Goal: Information Seeking & Learning: Learn about a topic

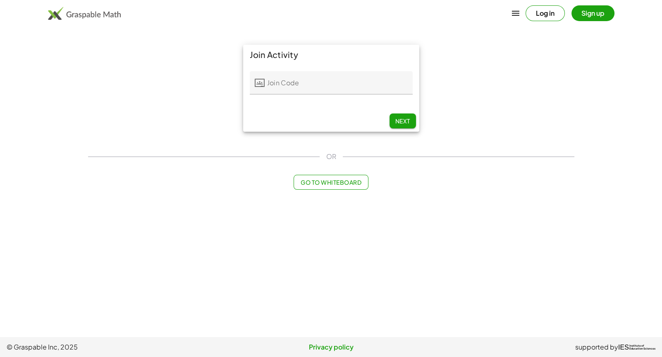
click at [311, 89] on input "Join Code" at bounding box center [339, 82] width 148 height 23
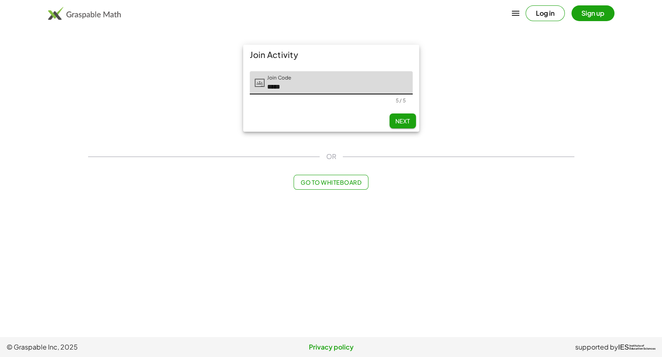
type input "*****"
click at [391, 121] on button "Next" at bounding box center [403, 120] width 26 height 15
type input "*****"
click at [395, 83] on input "Last Initial" at bounding box center [389, 82] width 48 height 23
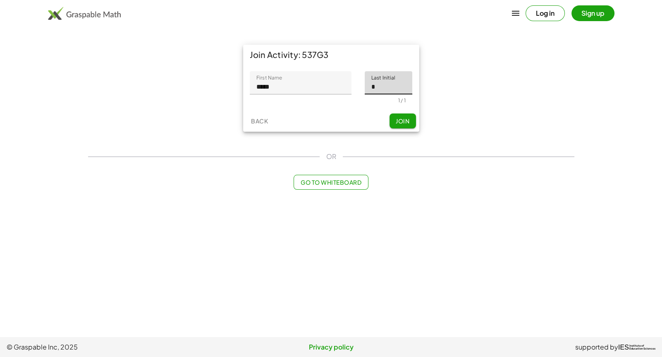
type input "*"
click at [396, 120] on span "Join" at bounding box center [403, 120] width 14 height 7
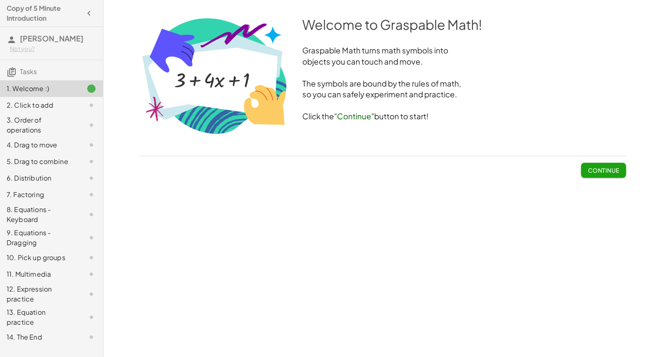
click at [602, 171] on span "Continue" at bounding box center [603, 169] width 31 height 7
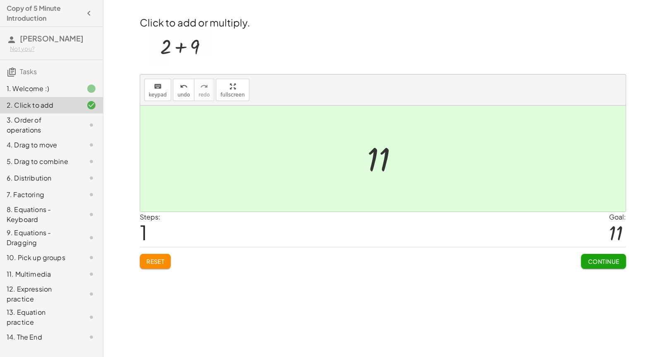
click at [599, 259] on span "Continue" at bounding box center [603, 260] width 31 height 7
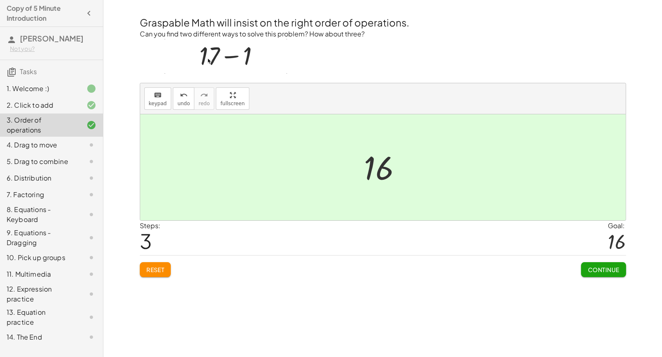
click at [597, 272] on span "Continue" at bounding box center [603, 269] width 31 height 7
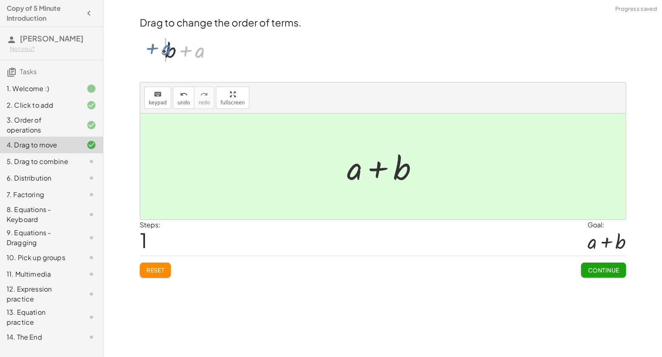
click at [592, 264] on button "Continue" at bounding box center [603, 269] width 45 height 15
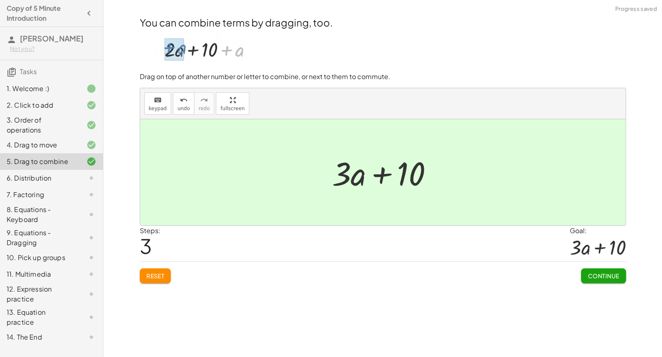
click at [600, 275] on span "Continue" at bounding box center [603, 275] width 31 height 7
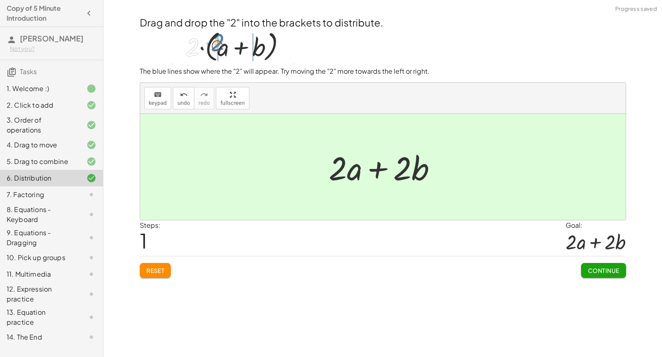
click at [605, 269] on span "Continue" at bounding box center [603, 269] width 31 height 7
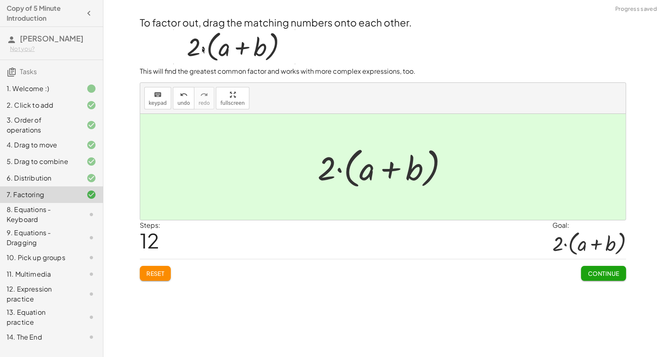
click at [595, 273] on span "Continue" at bounding box center [603, 272] width 31 height 7
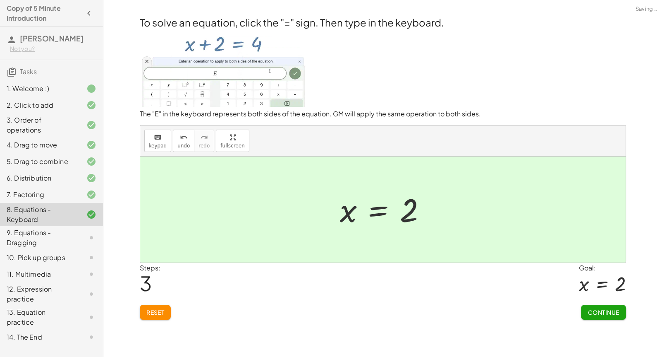
click at [604, 312] on span "Continue" at bounding box center [603, 311] width 31 height 7
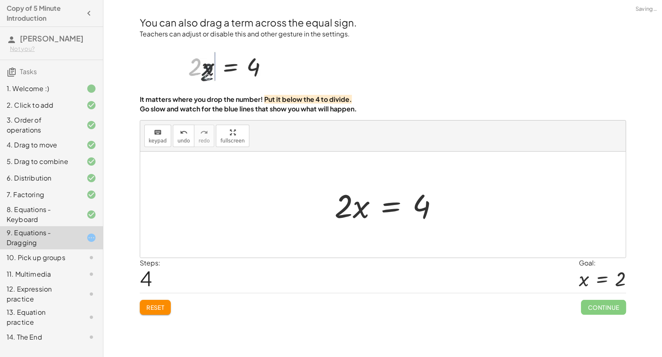
click at [150, 307] on span "Reset" at bounding box center [155, 306] width 18 height 7
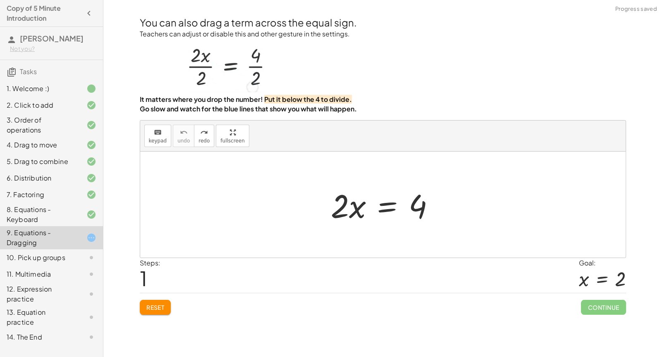
click at [140, 309] on button "Reset" at bounding box center [155, 307] width 31 height 15
click at [36, 282] on div "10. Pick up groups" at bounding box center [51, 293] width 103 height 23
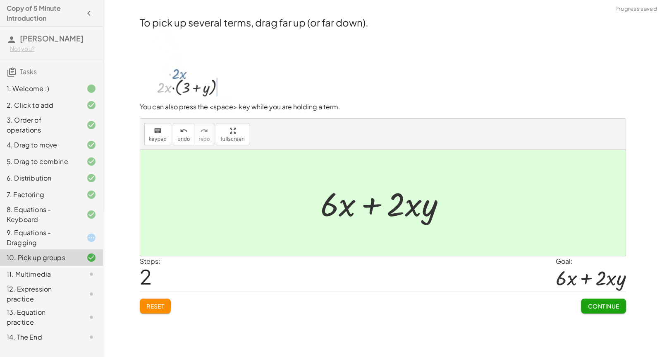
click at [606, 309] on span "Continue" at bounding box center [603, 305] width 31 height 7
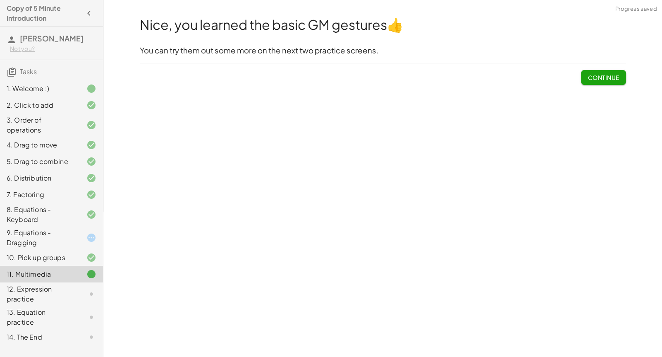
click at [52, 236] on div "9. Equations - Dragging" at bounding box center [40, 238] width 67 height 20
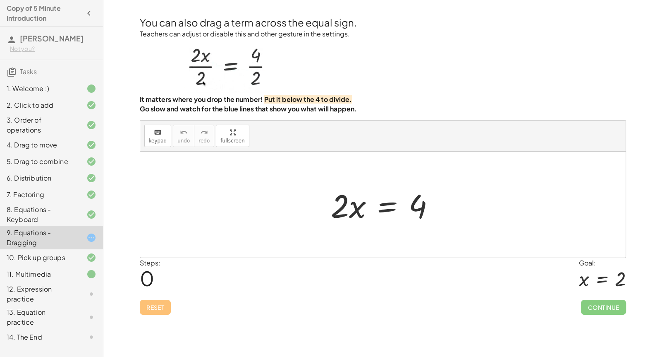
click at [23, 296] on div "12. Expression practice" at bounding box center [40, 294] width 67 height 20
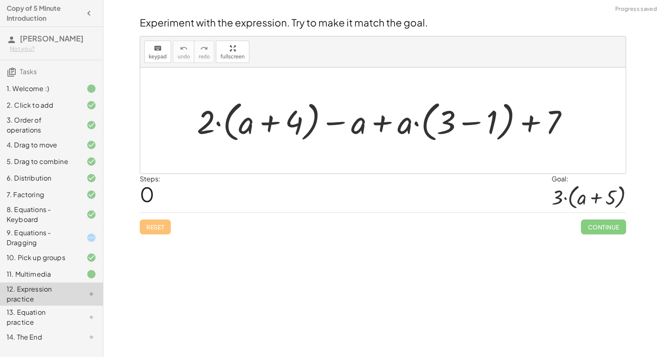
click at [37, 271] on div "11. Multimedia" at bounding box center [40, 274] width 67 height 10
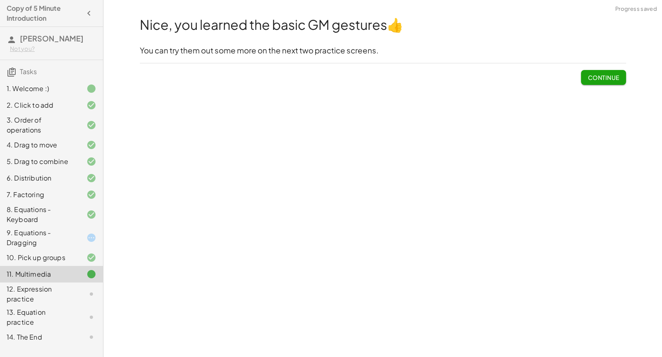
click at [38, 235] on div "9. Equations - Dragging" at bounding box center [40, 238] width 67 height 20
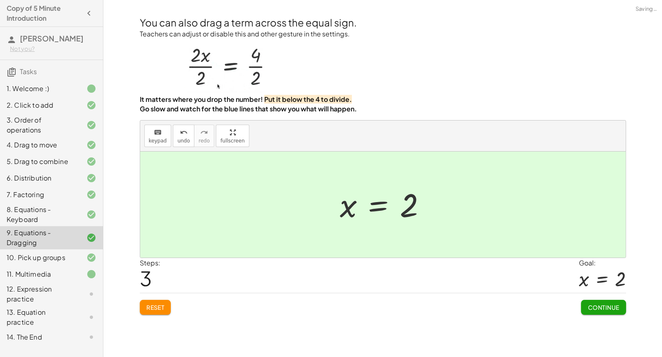
click at [593, 307] on span "Continue" at bounding box center [603, 306] width 31 height 7
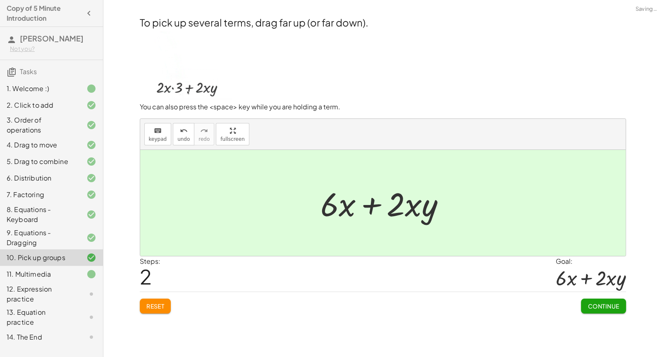
click at [600, 306] on span "Continue" at bounding box center [603, 305] width 31 height 7
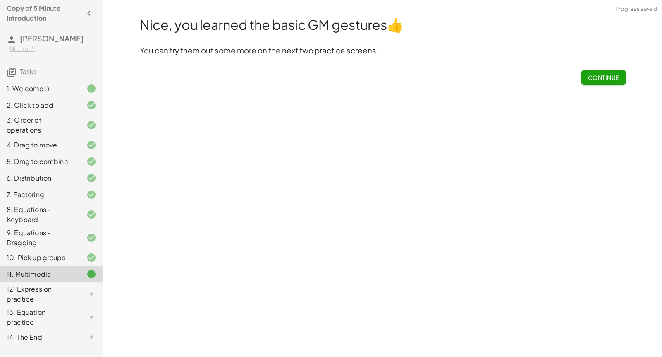
click at [604, 78] on span "Continue" at bounding box center [603, 77] width 31 height 7
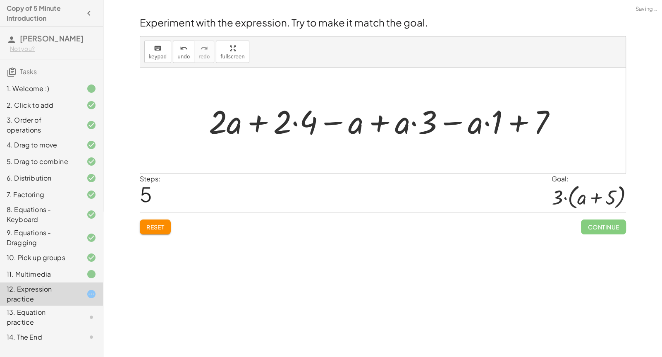
click at [154, 225] on span "Reset" at bounding box center [155, 226] width 18 height 7
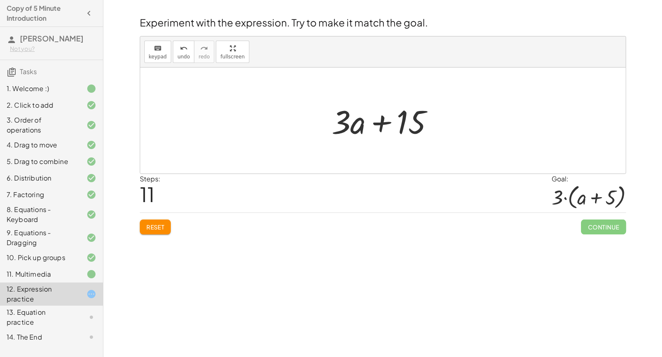
click at [151, 223] on span "Reset" at bounding box center [155, 226] width 18 height 7
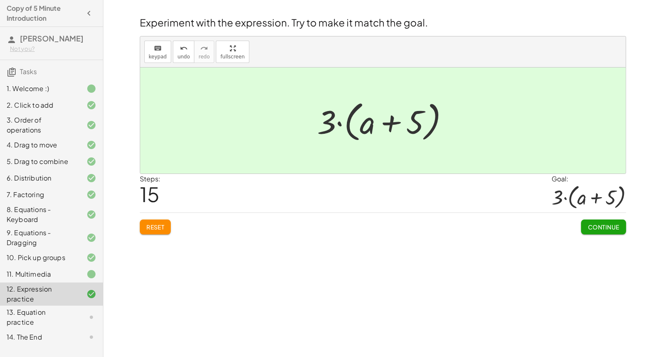
click at [599, 227] on span "Continue" at bounding box center [603, 226] width 31 height 7
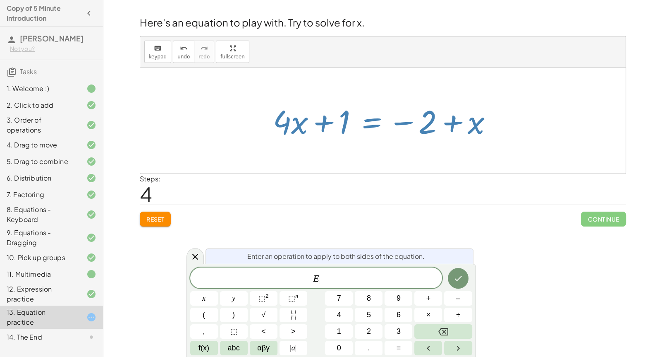
click at [509, 267] on div "Welcome to Graspable Math! Graspable Math turns math symbols into objects you c…" at bounding box center [382, 178] width 559 height 357
click at [187, 254] on div at bounding box center [195, 256] width 17 height 16
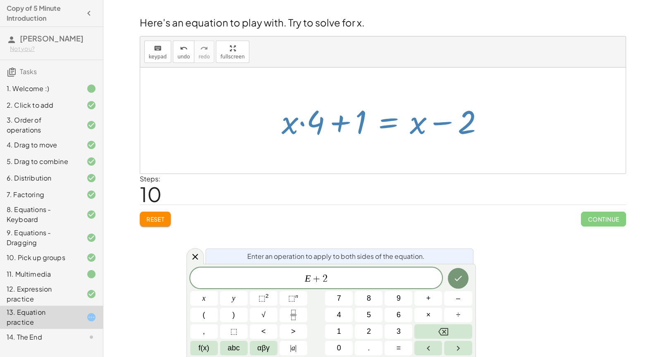
click at [461, 268] on button "Done" at bounding box center [458, 278] width 21 height 21
click at [455, 277] on icon "Done" at bounding box center [458, 278] width 10 height 10
click at [458, 278] on icon "Done" at bounding box center [458, 278] width 10 height 10
click at [456, 273] on icon "Done" at bounding box center [458, 278] width 10 height 10
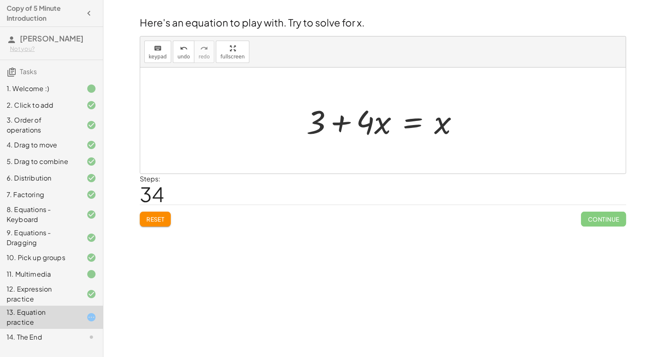
click at [153, 219] on span "Reset" at bounding box center [155, 218] width 18 height 7
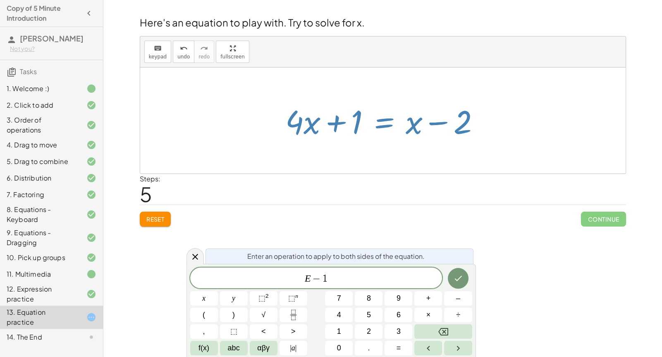
click at [457, 282] on icon "Done" at bounding box center [458, 278] width 10 height 10
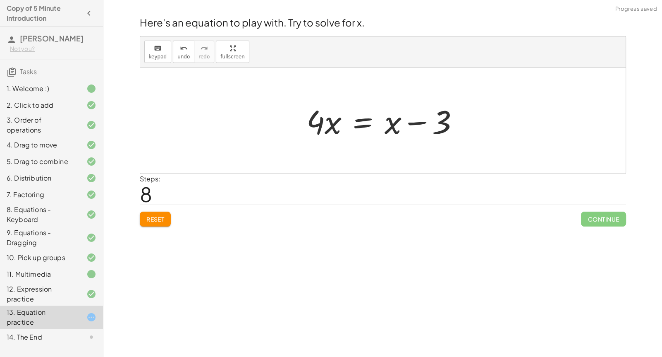
click at [156, 219] on span "Reset" at bounding box center [155, 218] width 18 height 7
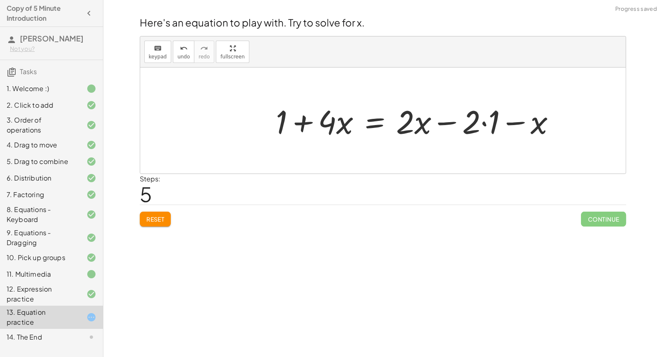
click at [151, 218] on span "Reset" at bounding box center [155, 218] width 18 height 7
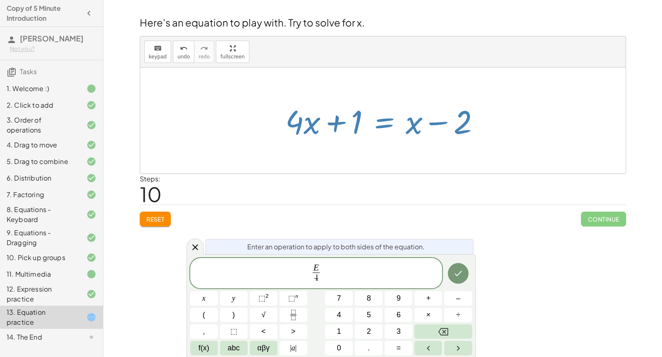
scroll to position [34, 0]
click at [455, 276] on icon "Done" at bounding box center [458, 273] width 10 height 10
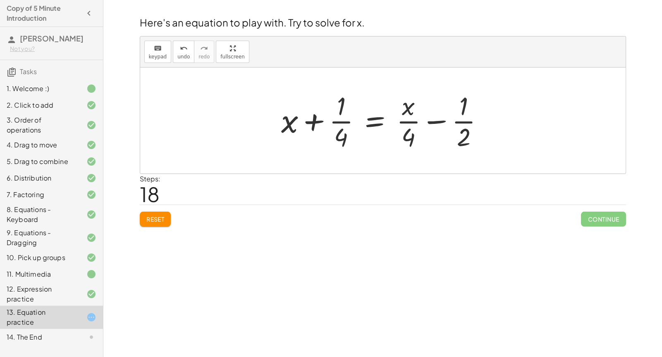
click at [159, 215] on span "Reset" at bounding box center [155, 218] width 18 height 7
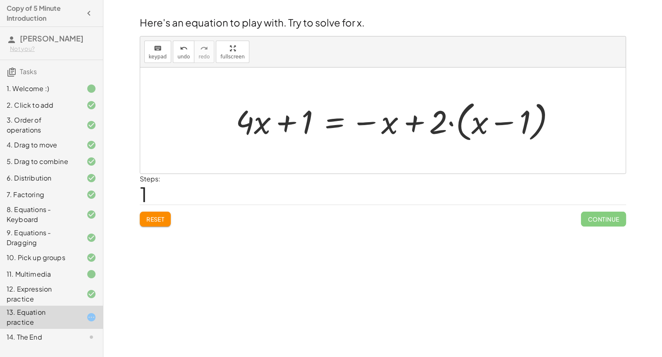
click at [150, 215] on span "Reset" at bounding box center [155, 218] width 18 height 7
click at [146, 215] on span "Reset" at bounding box center [155, 218] width 18 height 7
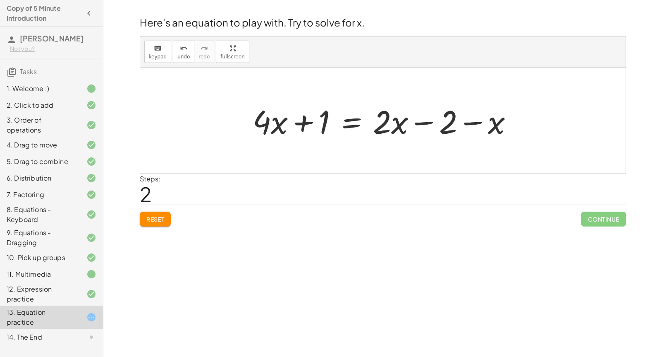
click at [53, 332] on div "14. The End" at bounding box center [40, 337] width 67 height 10
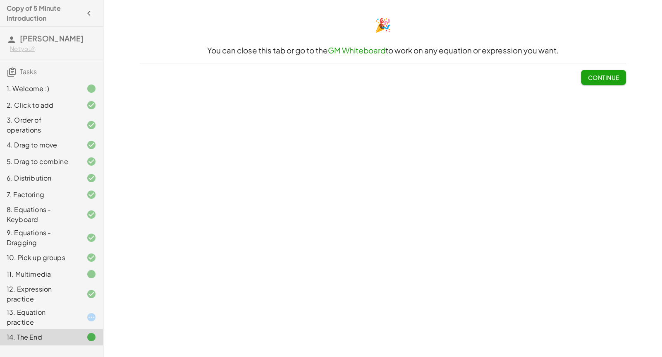
click at [41, 315] on div "13. Equation practice" at bounding box center [40, 317] width 67 height 20
